Goal: Task Accomplishment & Management: Use online tool/utility

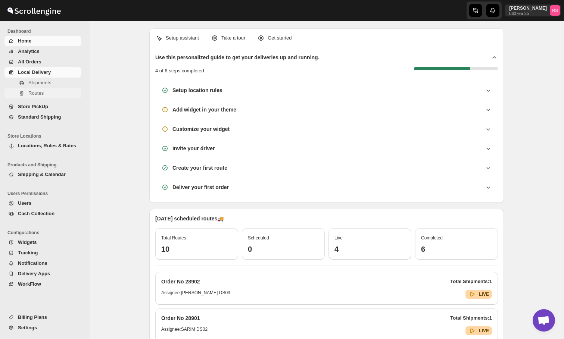
click at [39, 97] on span "Routes" at bounding box center [53, 93] width 51 height 7
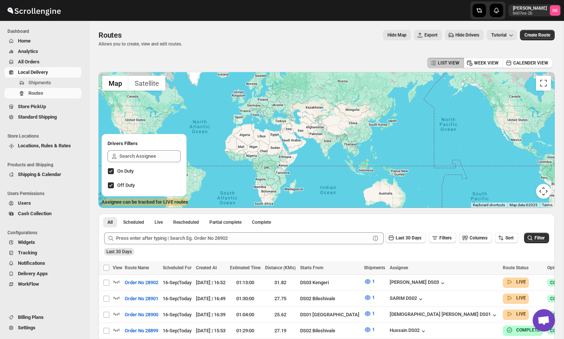
click at [54, 60] on span "All Orders" at bounding box center [49, 61] width 62 height 7
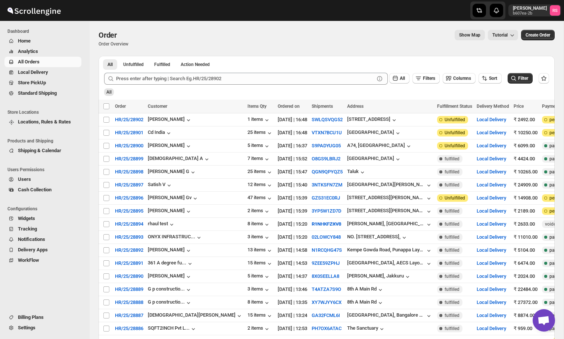
click at [50, 53] on span "Analytics" at bounding box center [49, 51] width 62 height 7
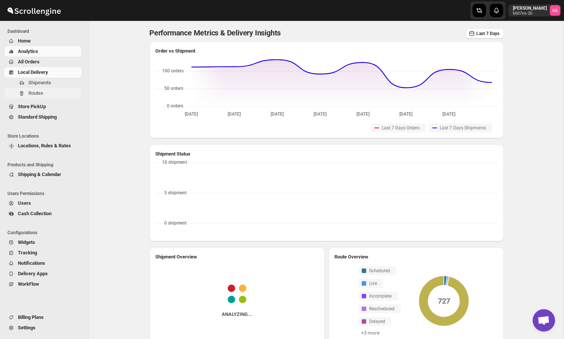
click at [40, 94] on span "Routes" at bounding box center [35, 93] width 15 height 6
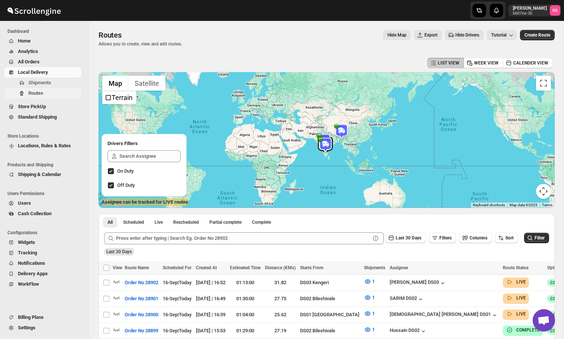
click at [61, 93] on span "Routes" at bounding box center [53, 93] width 51 height 7
click at [109, 99] on span "Terrain" at bounding box center [108, 97] width 7 height 7
click at [120, 96] on label "Terrain" at bounding box center [122, 98] width 21 height 8
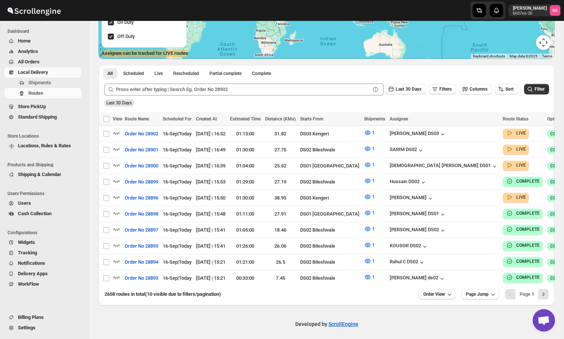
click at [441, 289] on button "Order View" at bounding box center [437, 294] width 37 height 10
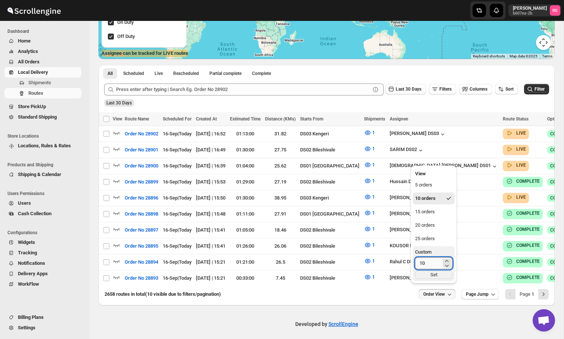
click at [437, 263] on input "10" at bounding box center [428, 263] width 26 height 12
type input "250"
click at [436, 273] on div "Set" at bounding box center [433, 275] width 37 height 8
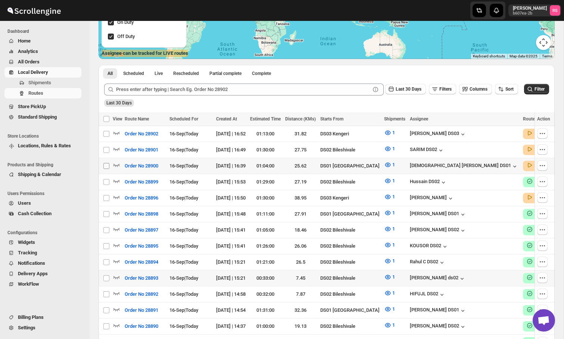
drag, startPoint x: 106, startPoint y: 134, endPoint x: 106, endPoint y: 167, distance: 33.2
click at [107, 134] on input "Select route" at bounding box center [106, 134] width 6 height 6
checkbox input "true"
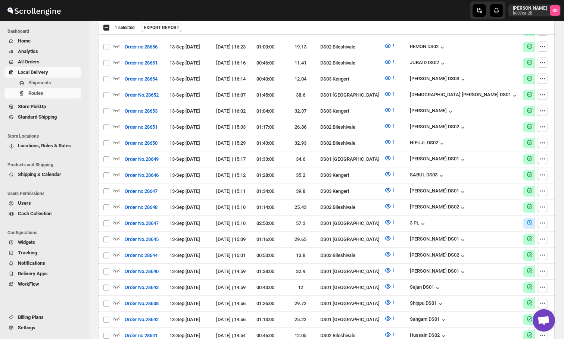
checkbox input "true"
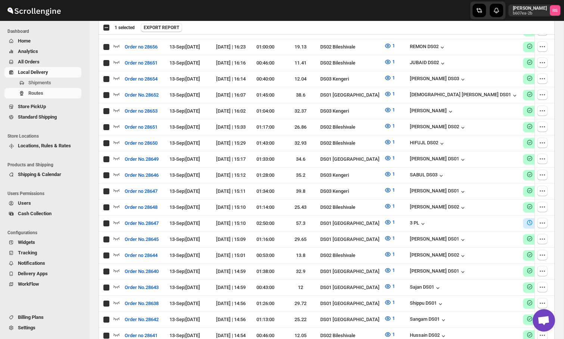
checkbox input "true"
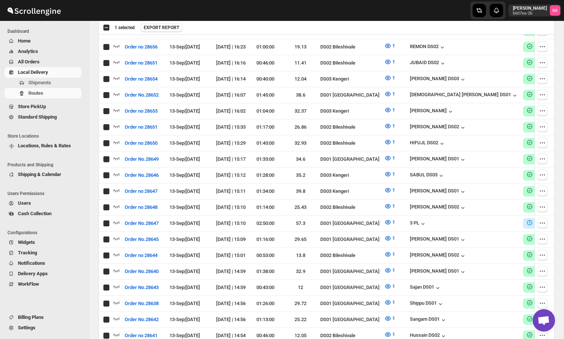
checkbox input "true"
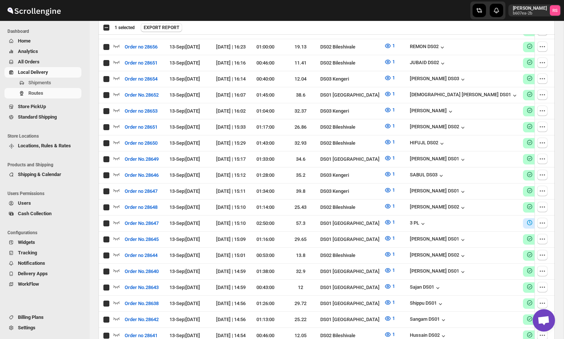
checkbox input "true"
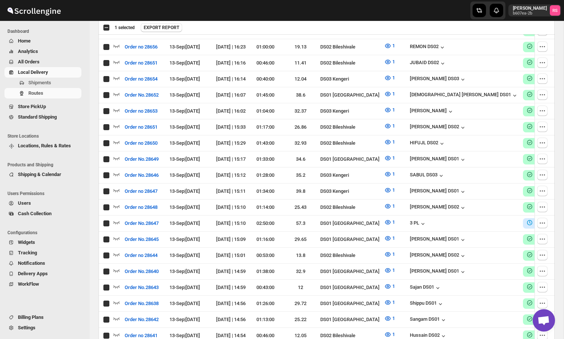
checkbox input "true"
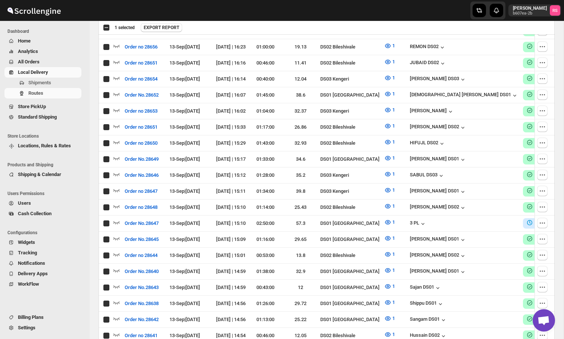
checkbox input "true"
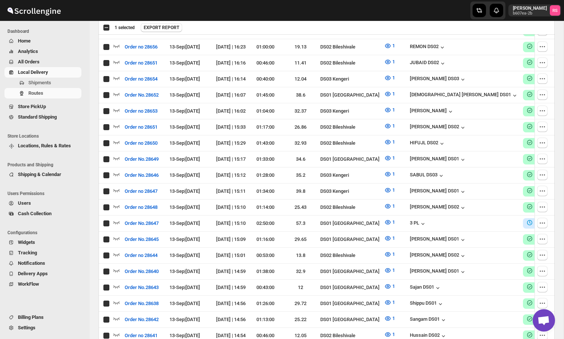
checkbox input "true"
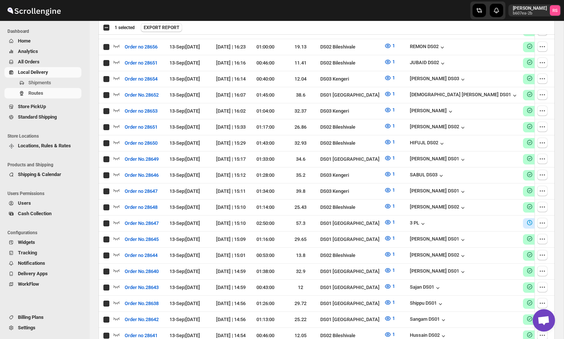
checkbox input "true"
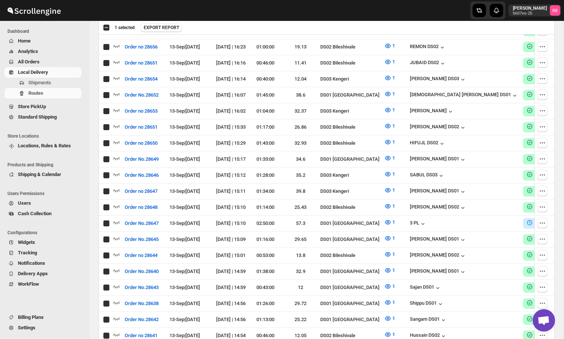
checkbox input "true"
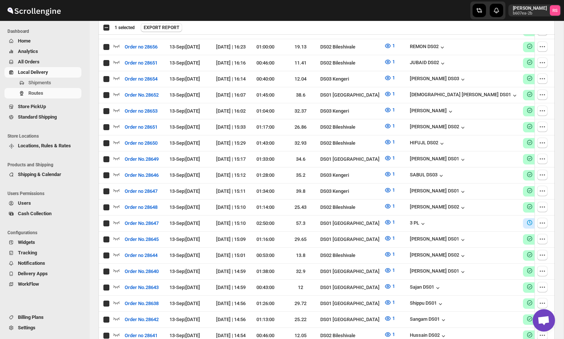
checkbox input "true"
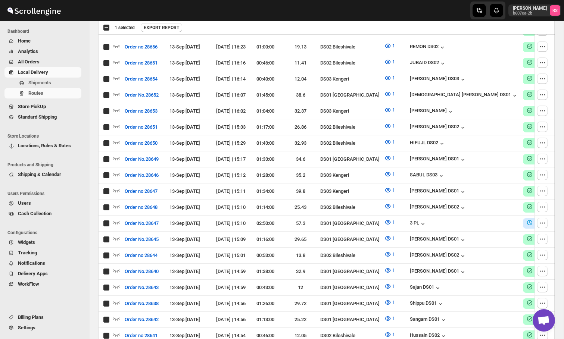
checkbox input "true"
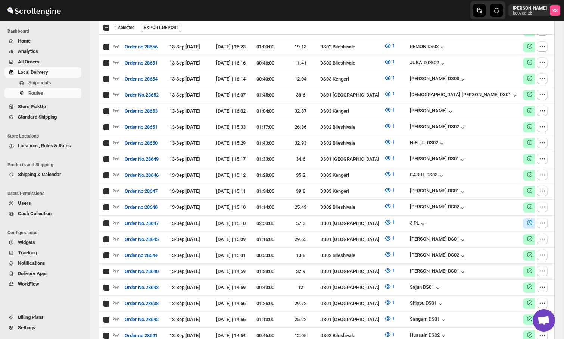
checkbox input "true"
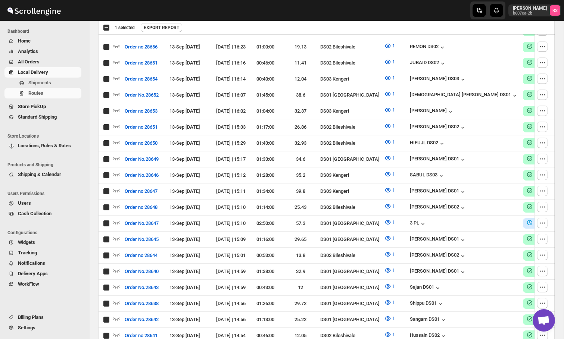
checkbox input "true"
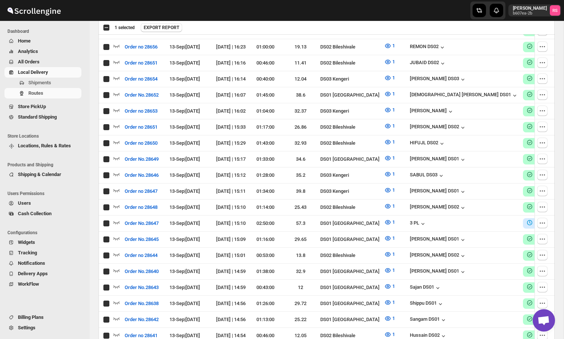
checkbox input "true"
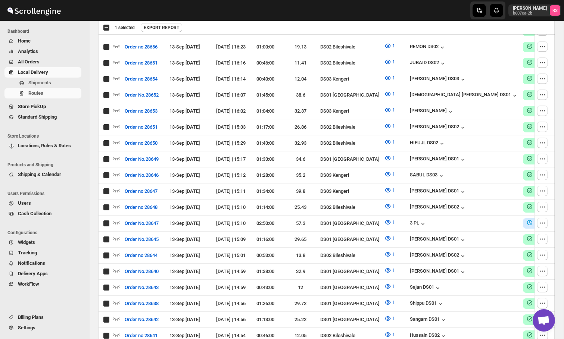
checkbox input "true"
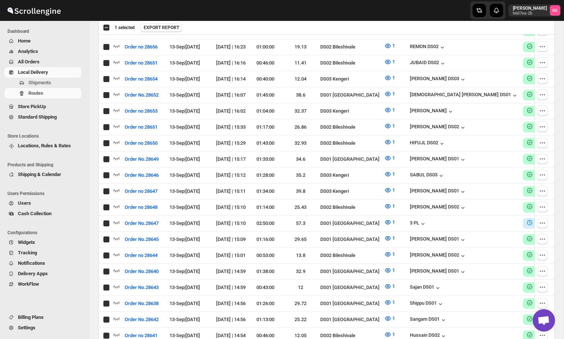
checkbox input "true"
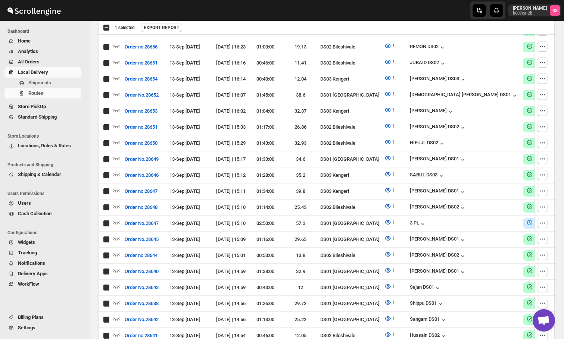
checkbox input "true"
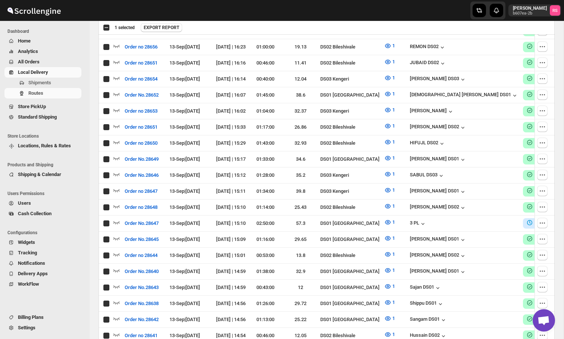
checkbox input "true"
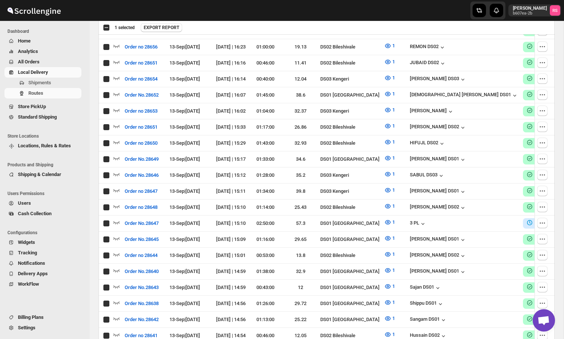
checkbox input "true"
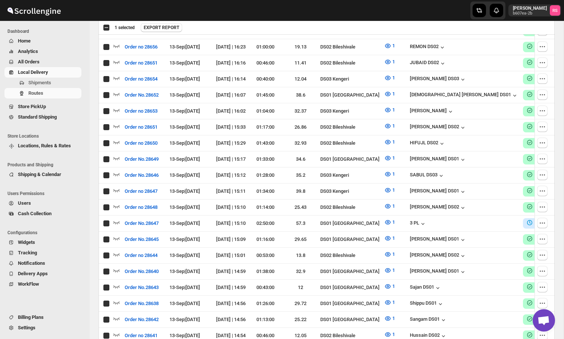
checkbox input "true"
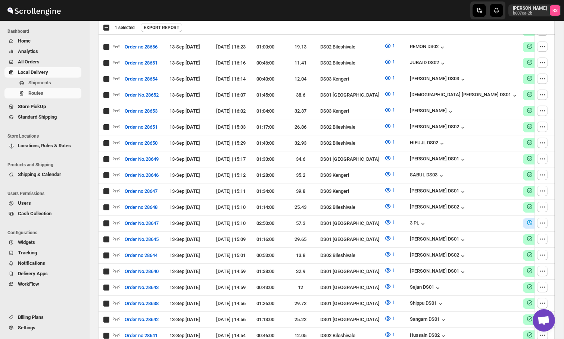
checkbox input "true"
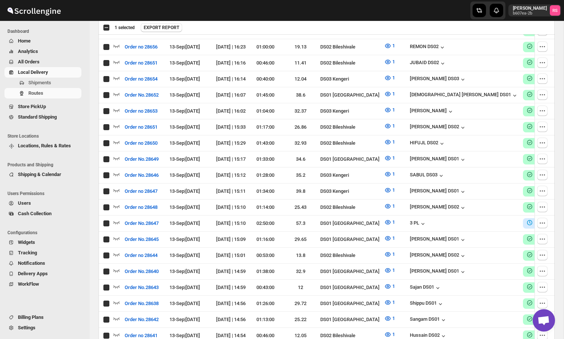
checkbox input "true"
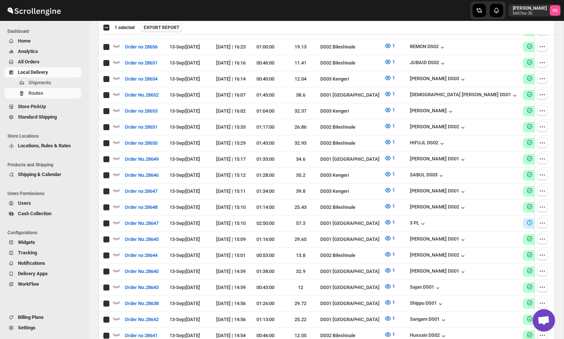
checkbox input "true"
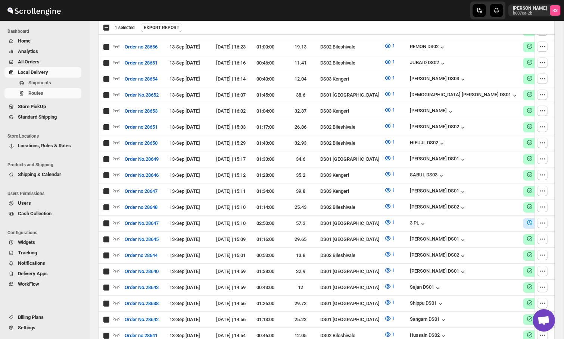
checkbox input "true"
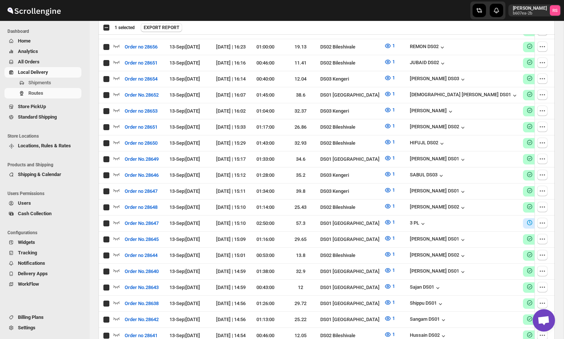
checkbox input "true"
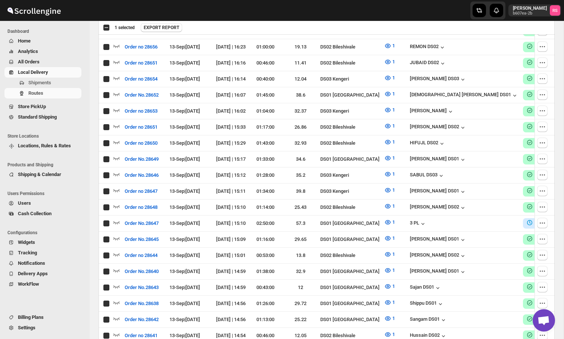
checkbox input "true"
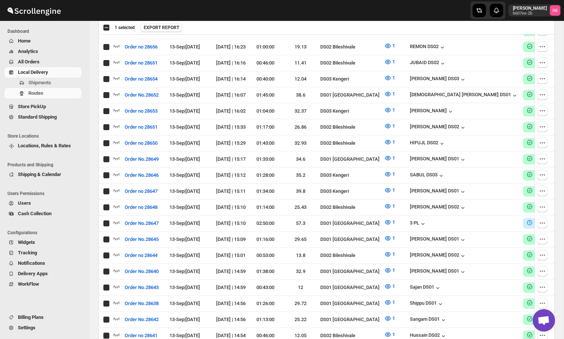
checkbox input "true"
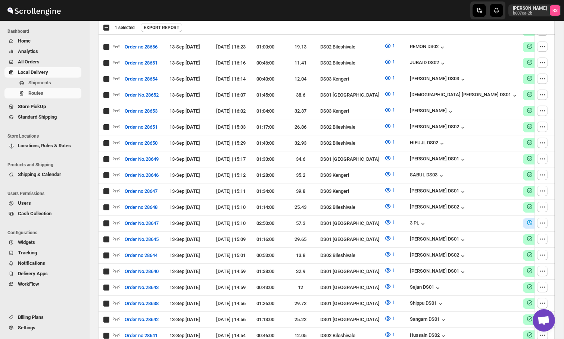
checkbox input "true"
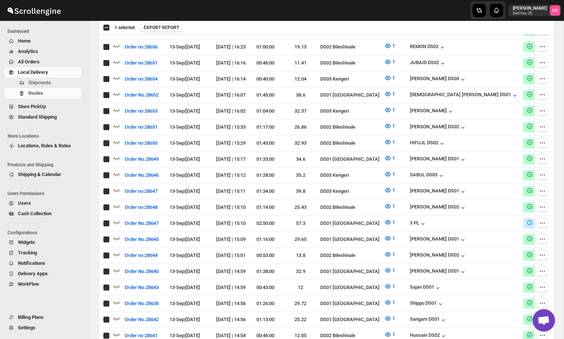
checkbox input "true"
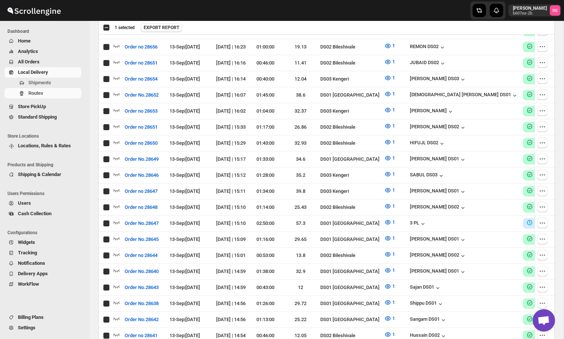
checkbox input "true"
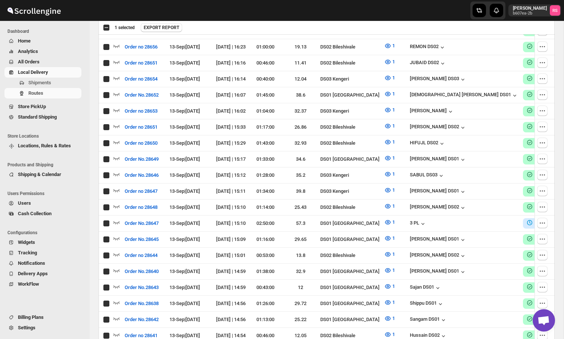
checkbox input "true"
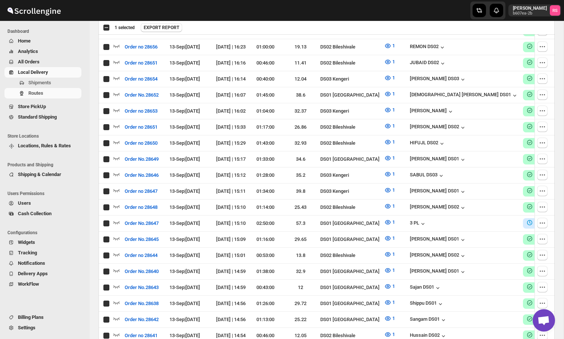
checkbox input "true"
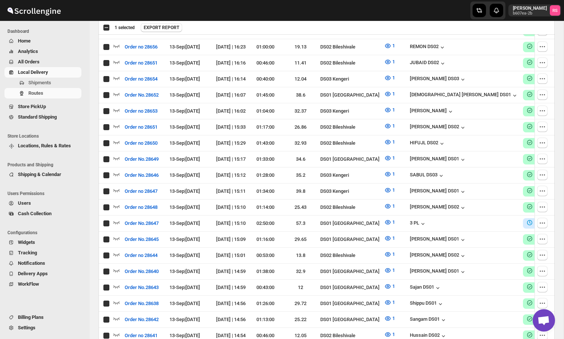
checkbox input "true"
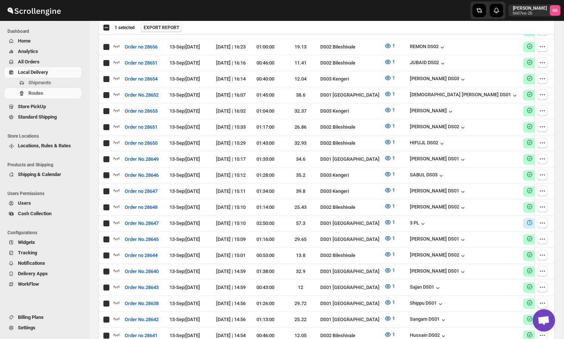
checkbox input "true"
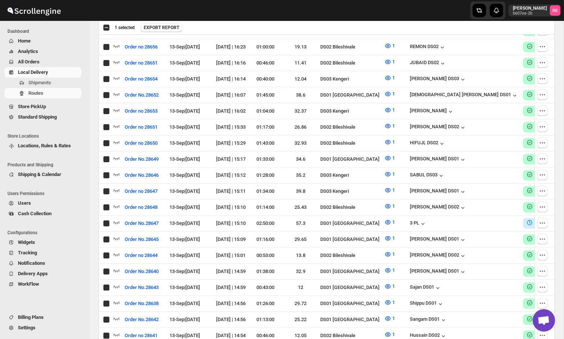
checkbox input "true"
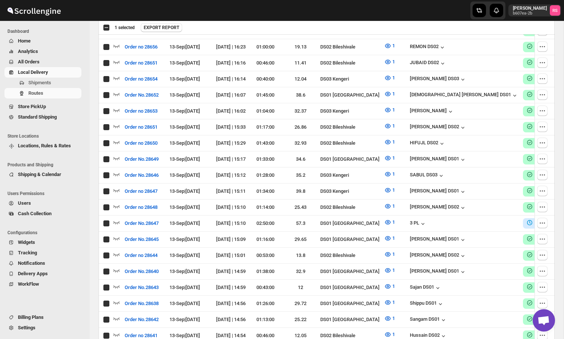
checkbox input "true"
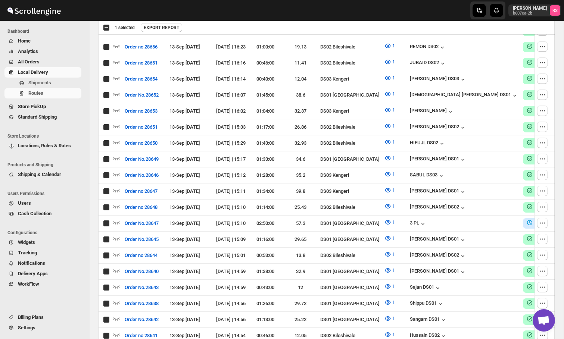
checkbox input "true"
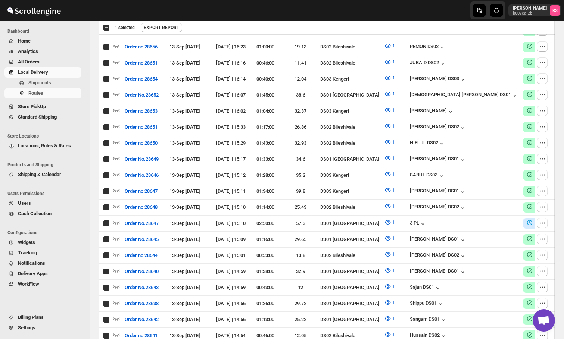
checkbox input "true"
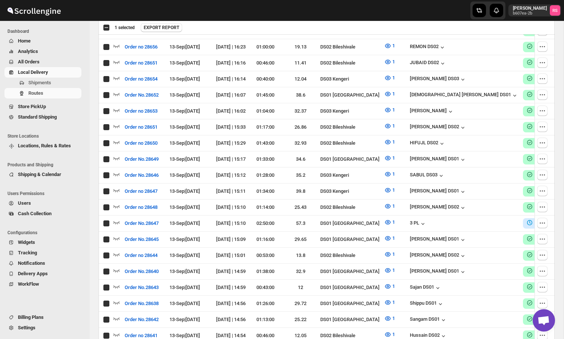
checkbox input "true"
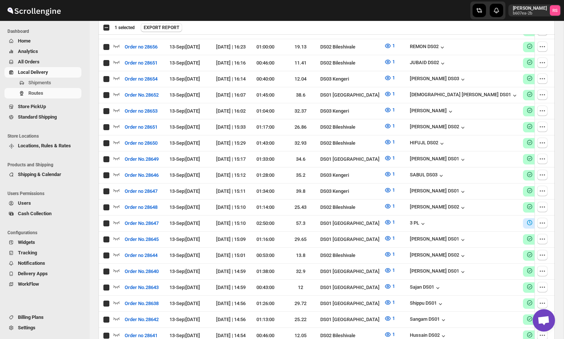
checkbox input "true"
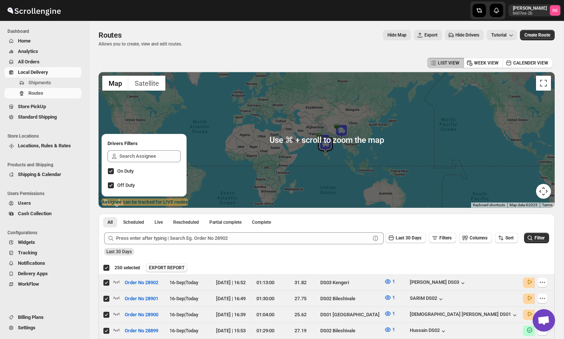
click at [184, 266] on span "EXPORT REPORT" at bounding box center [166, 268] width 35 height 6
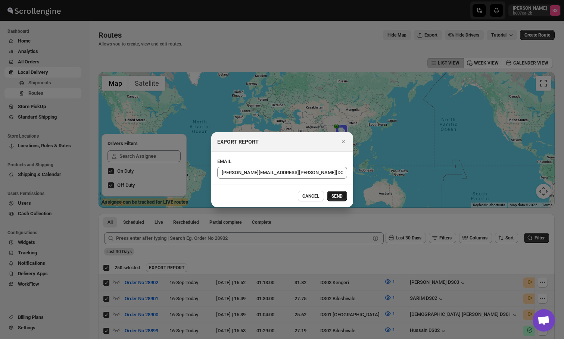
click at [333, 196] on span "SEND" at bounding box center [336, 196] width 11 height 6
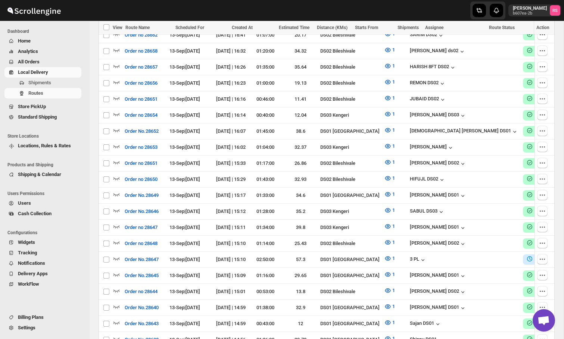
scroll to position [3909, 0]
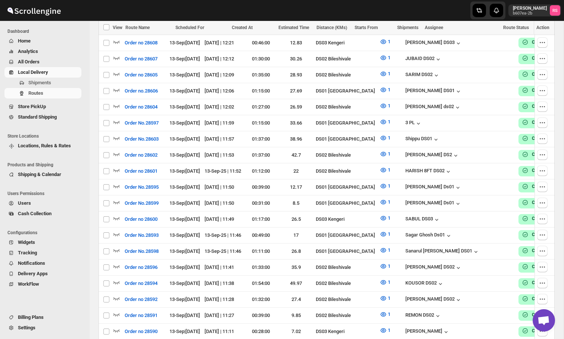
scroll to position [0, 0]
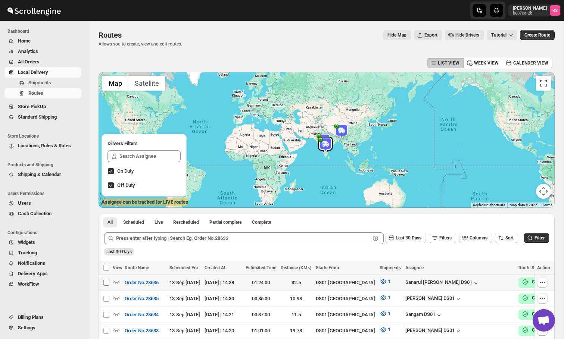
click at [107, 281] on input "Select route" at bounding box center [106, 283] width 6 height 6
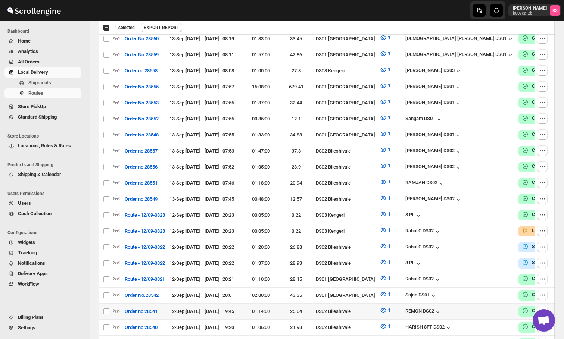
scroll to position [1405, 0]
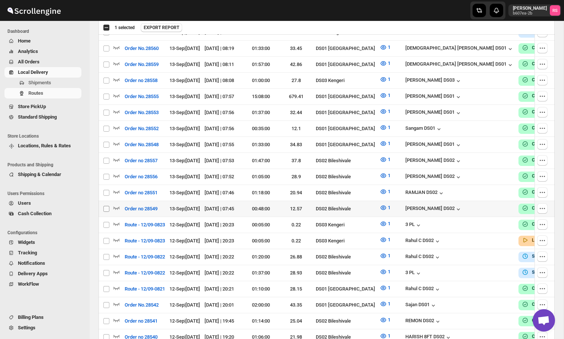
click at [107, 206] on input "Select route" at bounding box center [106, 209] width 6 height 6
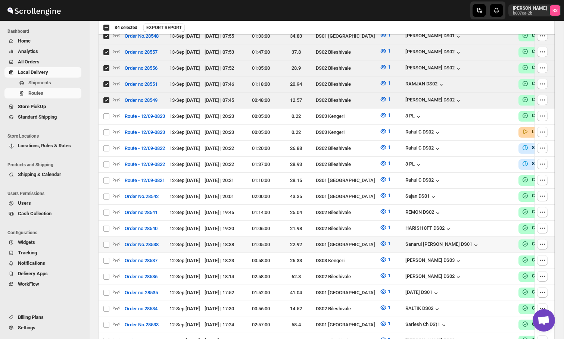
scroll to position [1510, 0]
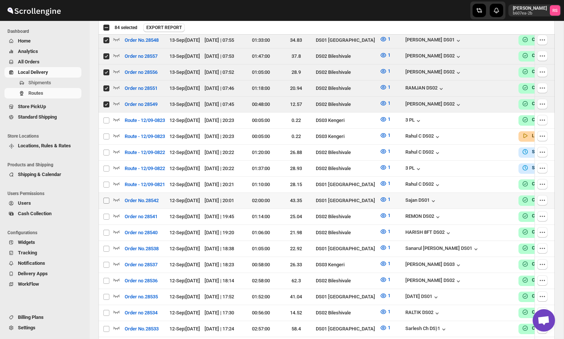
click at [105, 198] on input "Select route" at bounding box center [106, 201] width 6 height 6
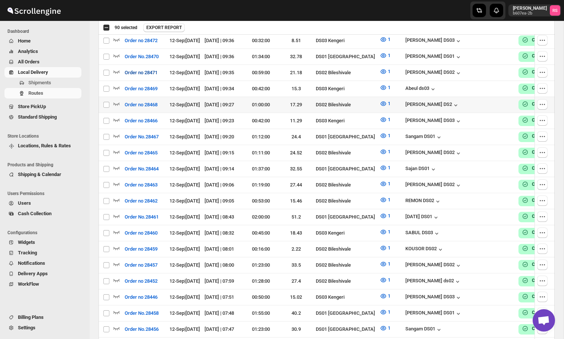
scroll to position [2550, 0]
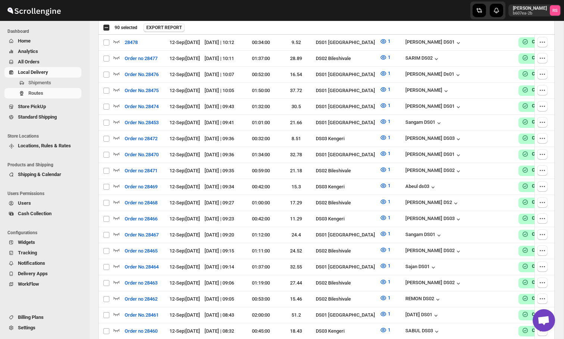
click at [167, 29] on span "EXPORT REPORT" at bounding box center [163, 28] width 35 height 6
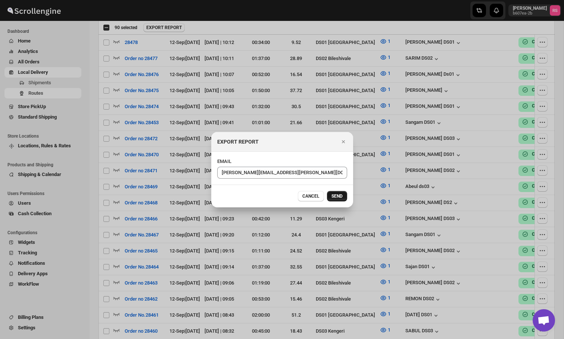
click at [342, 197] on span "SEND" at bounding box center [336, 196] width 11 height 6
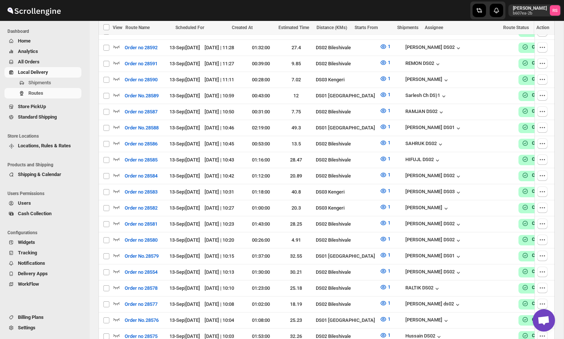
scroll to position [0, 0]
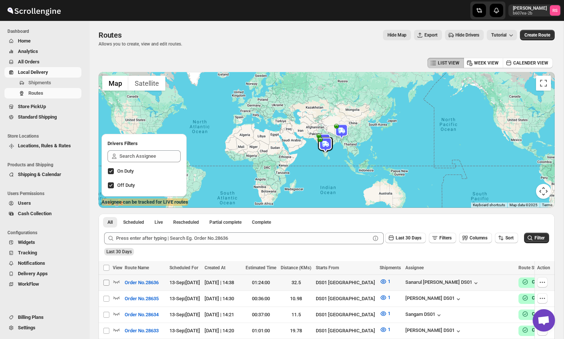
click at [108, 281] on input "Select route" at bounding box center [106, 283] width 6 height 6
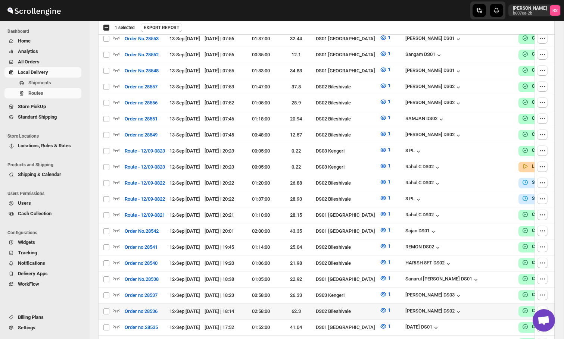
scroll to position [1469, 0]
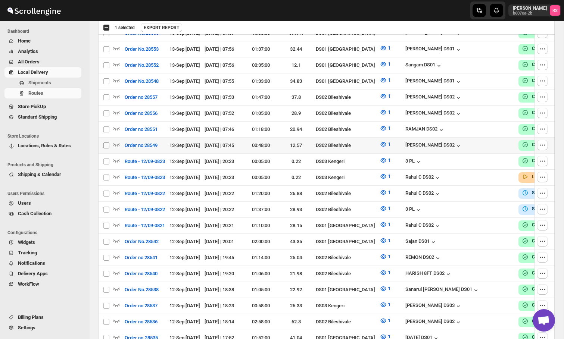
click at [106, 143] on input "Select route" at bounding box center [106, 146] width 6 height 6
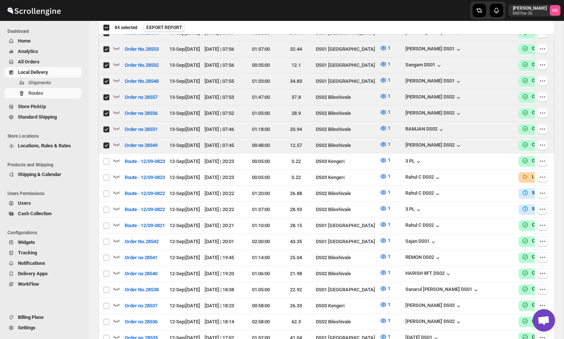
click at [178, 27] on span "EXPORT REPORT" at bounding box center [163, 28] width 35 height 6
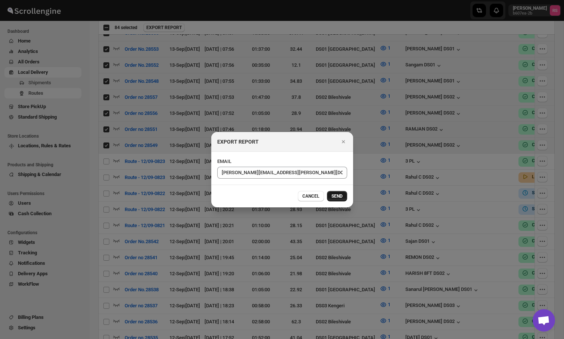
click at [333, 195] on span "SEND" at bounding box center [336, 196] width 11 height 6
